Goal: Communication & Community: Answer question/provide support

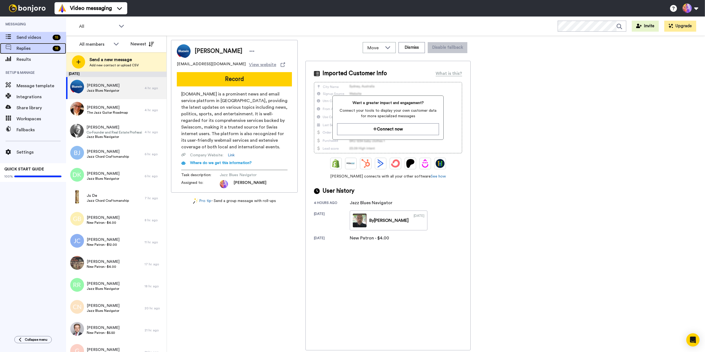
click at [29, 49] on span "Replies" at bounding box center [34, 48] width 34 height 7
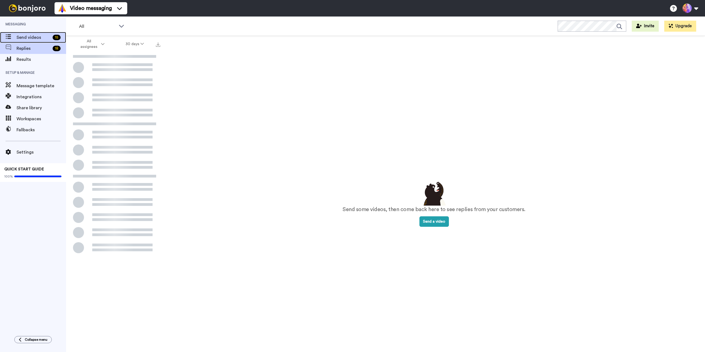
click at [31, 40] on span "Send videos" at bounding box center [34, 37] width 34 height 7
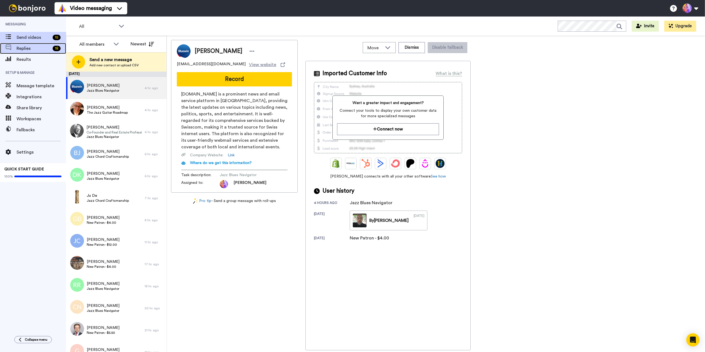
click at [43, 50] on span "Replies" at bounding box center [34, 48] width 34 height 7
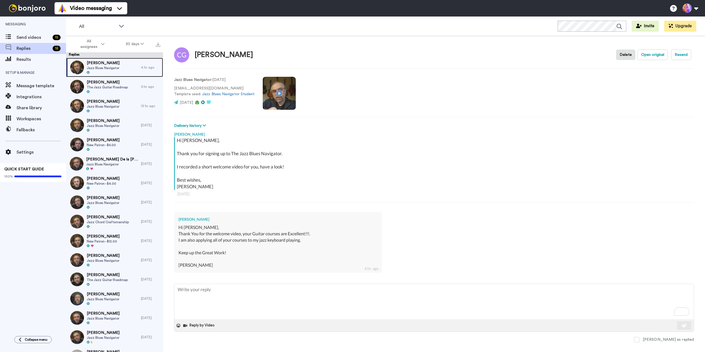
click at [116, 67] on span "Jazz Blues Navigator" at bounding box center [103, 68] width 33 height 4
click at [223, 297] on textarea "To enrich screen reader interactions, please activate Accessibility in Grammarl…" at bounding box center [433, 301] width 519 height 35
type textarea "x"
type textarea "T"
type textarea "x"
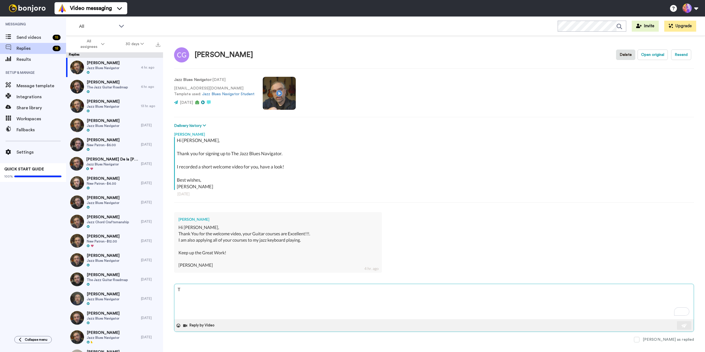
type textarea "Th"
type textarea "x"
type textarea "Tha"
type textarea "x"
type textarea "Than"
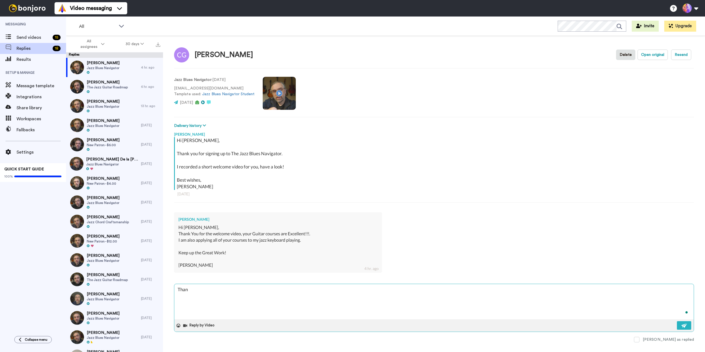
type textarea "x"
type textarea "Thank"
type textarea "x"
type textarea "Thank"
type textarea "x"
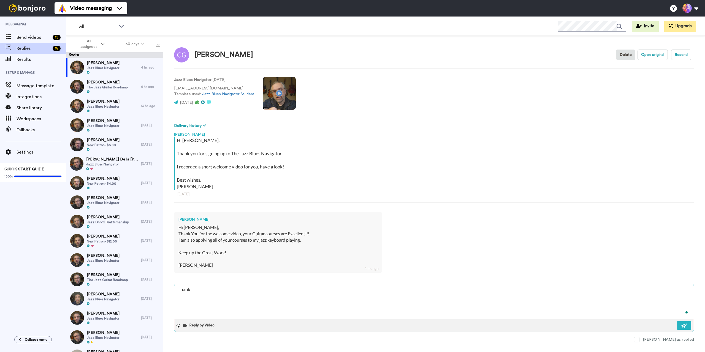
type textarea "Thank y"
type textarea "x"
type textarea "Thank yo"
type textarea "x"
type textarea "Thank you"
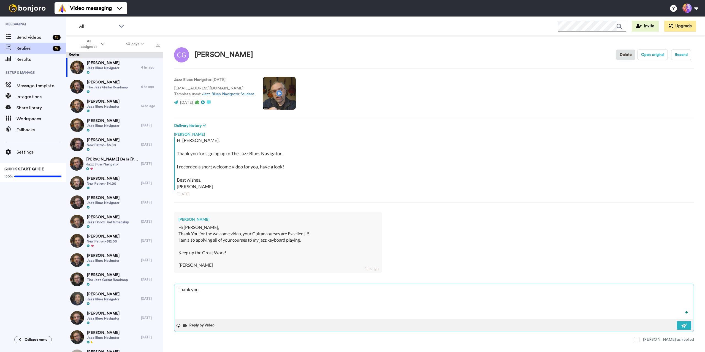
type textarea "x"
type textarea "Thank you"
type textarea "x"
type textarea "Thank you C"
type textarea "x"
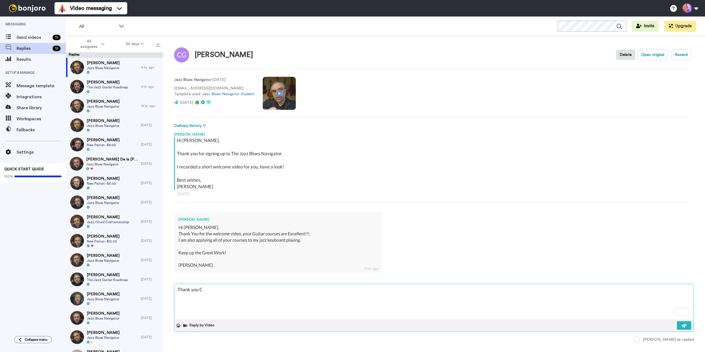
type textarea "Thank you CH"
type textarea "x"
type textarea "Thank you CHr"
type textarea "x"
type textarea "Thank you CHri"
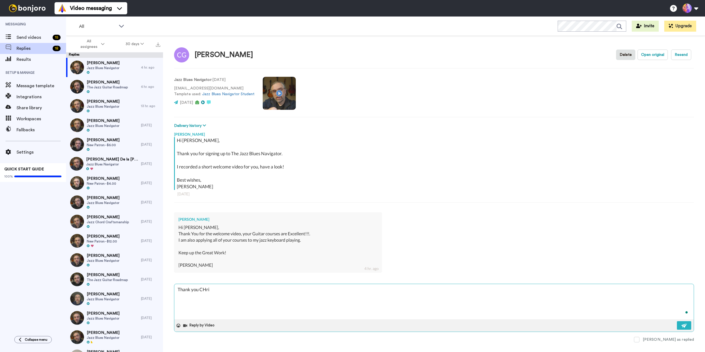
type textarea "x"
type textarea "Thank you [PERSON_NAME]"
type textarea "x"
type textarea "Thank you [PERSON_NAME]"
type textarea "x"
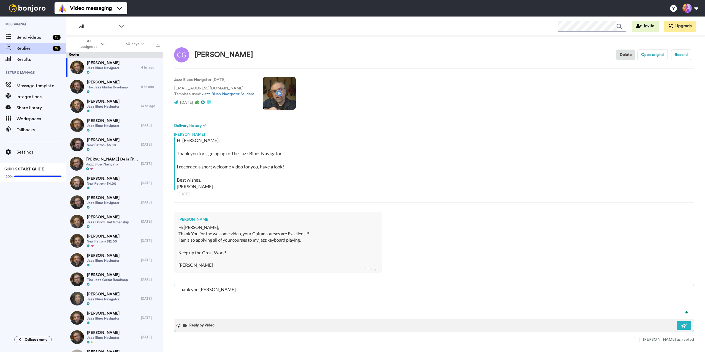
type textarea "Thank you [PERSON_NAME]"
type textarea "x"
type textarea "Thank you [PERSON_NAME]!"
type textarea "x"
type textarea "Thank you [PERSON_NAME]"
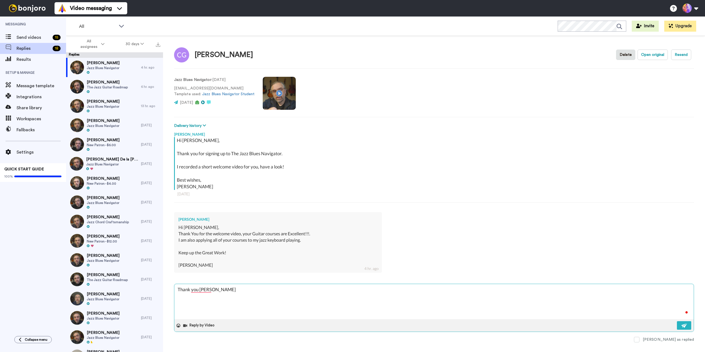
type textarea "x"
type textarea "Thank you CHri"
type textarea "x"
type textarea "Thank you CHr"
type textarea "x"
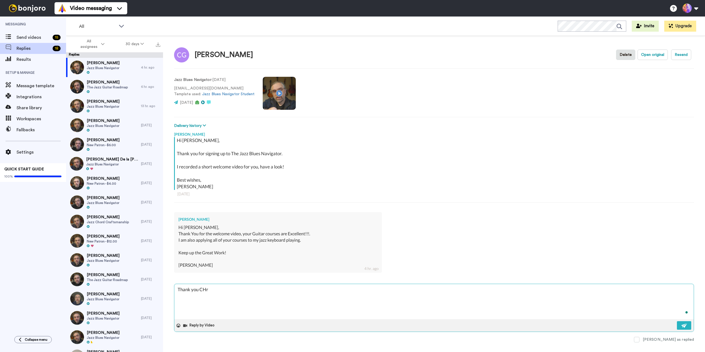
type textarea "Thank you CH"
type textarea "x"
type textarea "Thank you C"
type textarea "x"
type textarea "Thank you Ch"
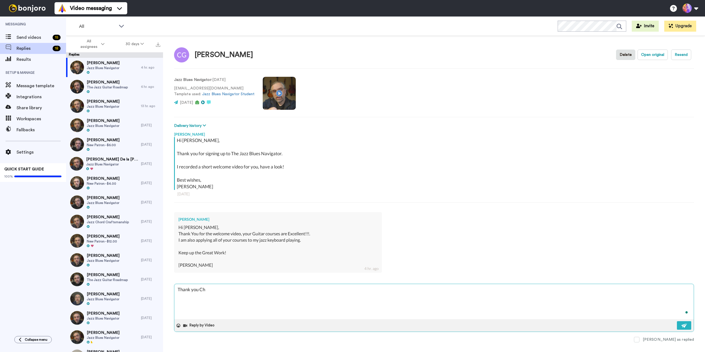
type textarea "x"
type textarea "Thank you Chr"
type textarea "x"
type textarea "Thank you Chri"
type textarea "x"
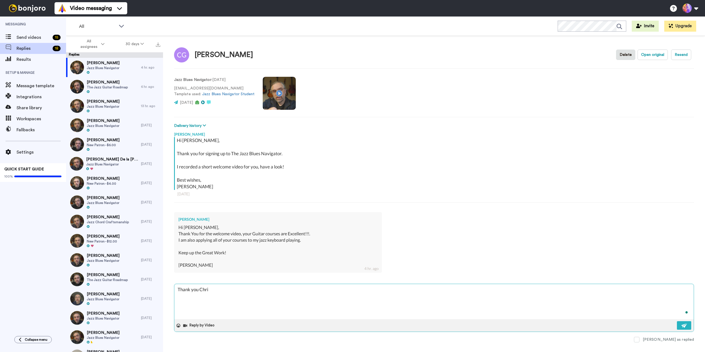
type textarea "Thank you [PERSON_NAME]"
type textarea "x"
type textarea "Thank you [PERSON_NAME]!"
type textarea "x"
type textarea "Thank you [PERSON_NAME]!"
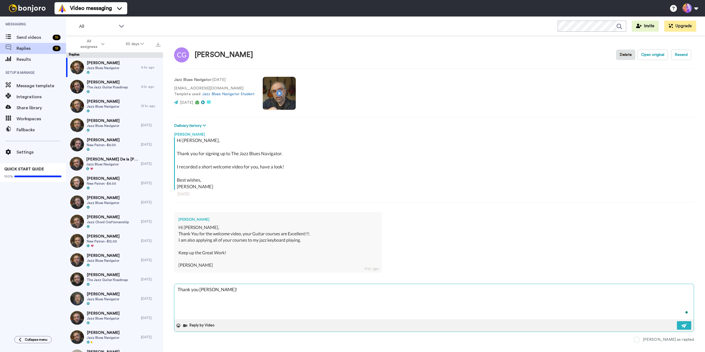
type textarea "x"
type textarea "Thank you [PERSON_NAME]! T"
type textarea "x"
type textarea "Thank you [PERSON_NAME]! Th"
type textarea "x"
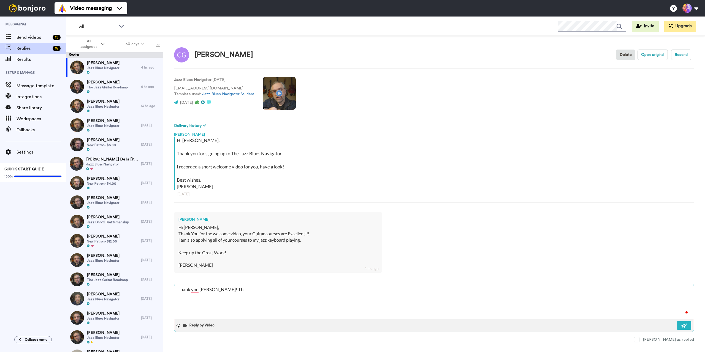
type textarea "Thank you [PERSON_NAME]! Tha"
type textarea "x"
type textarea "Thank you [PERSON_NAME]! That"
type textarea "x"
type textarea "Thank you [PERSON_NAME]! That"
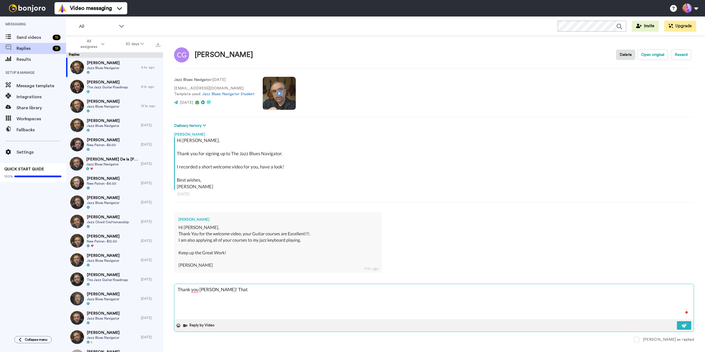
type textarea "x"
type textarea "Thank you [PERSON_NAME]! That i"
type textarea "x"
type textarea "Thank you [PERSON_NAME]! That is"
type textarea "x"
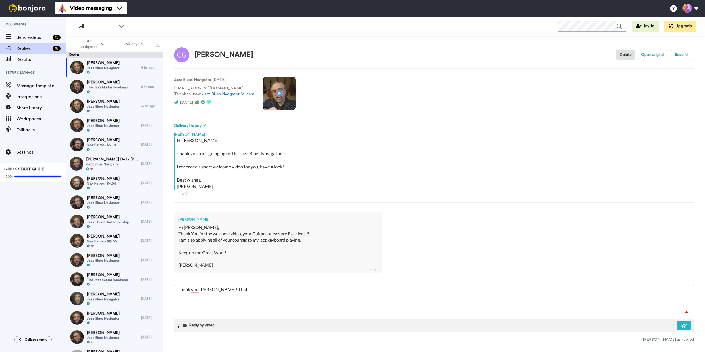
type textarea "Thank you [PERSON_NAME]! That is"
type textarea "x"
type textarea "Thank you [PERSON_NAME]! That is g"
type textarea "x"
type textarea "Thank you [PERSON_NAME]! That is gr"
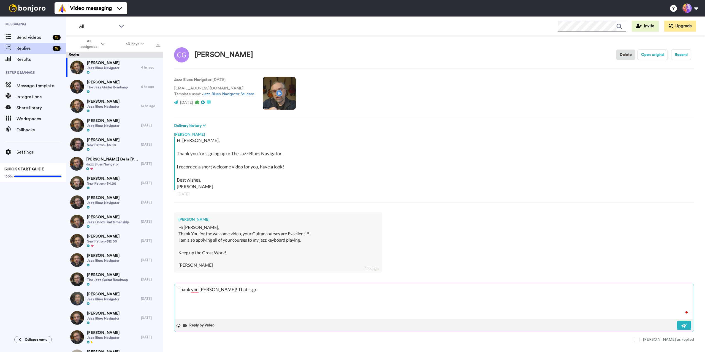
type textarea "x"
type textarea "Thank you [PERSON_NAME]! That is gre"
type textarea "x"
type textarea "Thank you [PERSON_NAME]! That is grea"
type textarea "x"
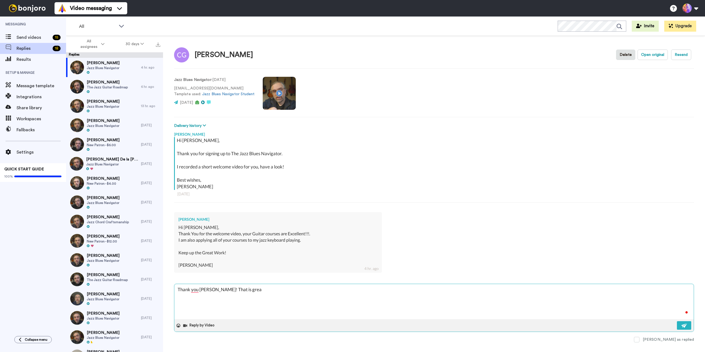
type textarea "Thank you [PERSON_NAME]! That is great"
type textarea "x"
type textarea "Thank you [PERSON_NAME]! That is great"
type textarea "x"
type textarea "Thank you [PERSON_NAME]! That is great t"
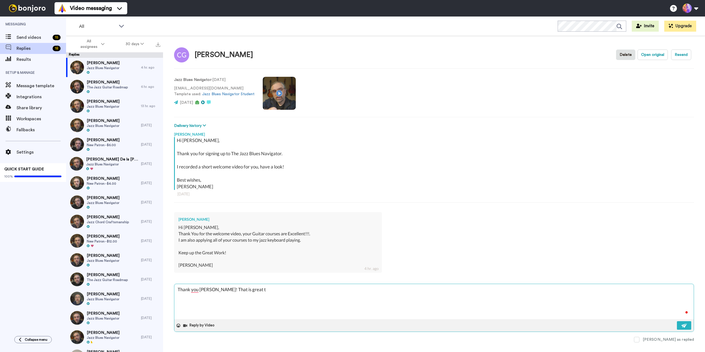
type textarea "x"
type textarea "Thank you [PERSON_NAME]! That is great to"
type textarea "x"
type textarea "Thank you [PERSON_NAME]! That is great to"
type textarea "x"
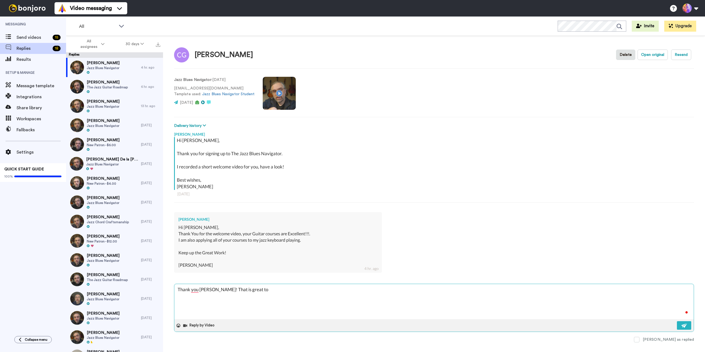
type textarea "Thank you [PERSON_NAME]! That is great to h"
type textarea "x"
type textarea "Thank you [PERSON_NAME]! That is great to he"
type textarea "x"
type textarea "Thank you [PERSON_NAME]! That is great to hea"
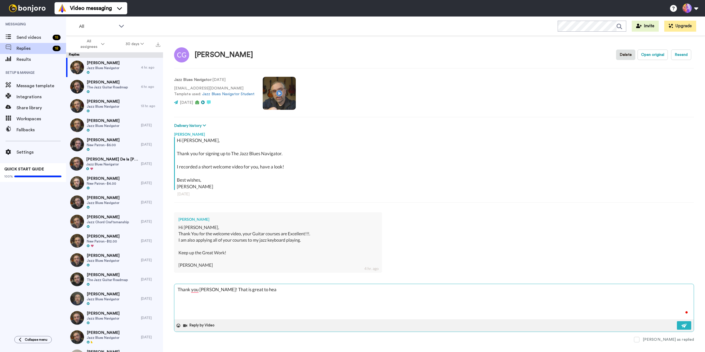
type textarea "x"
type textarea "Thank you [PERSON_NAME]! That is great to hear"
type textarea "x"
type textarea "Thank you [PERSON_NAME]! That is great to hear"
type textarea "x"
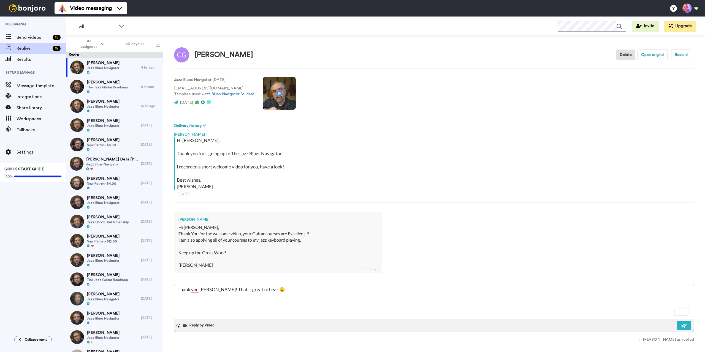
type textarea "Thank you [PERSON_NAME]! That is great to hear 🙂"
type textarea "x"
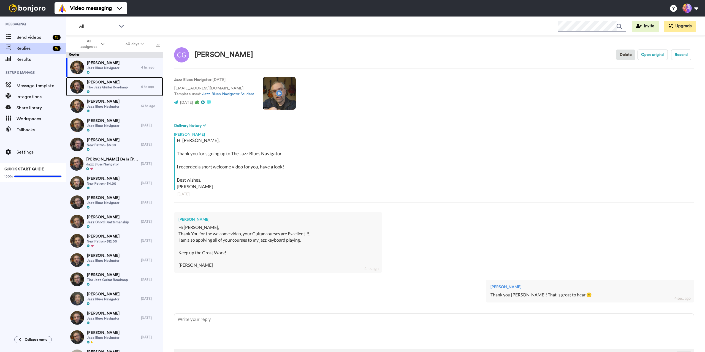
click at [110, 84] on span "[PERSON_NAME]" at bounding box center [107, 83] width 41 height 6
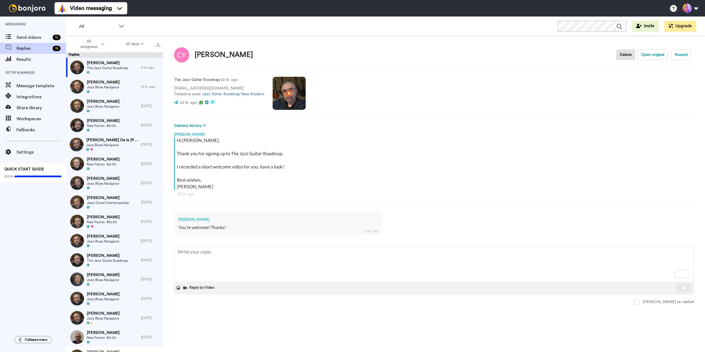
drag, startPoint x: 661, startPoint y: 303, endPoint x: 636, endPoint y: 295, distance: 26.2
click at [639, 303] on span at bounding box center [637, 302] width 6 height 6
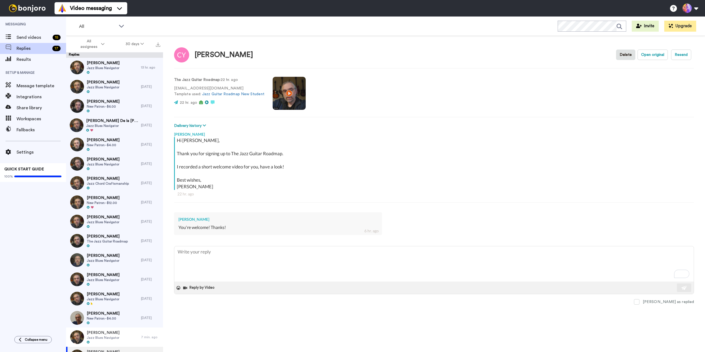
type textarea "x"
